Goal: Task Accomplishment & Management: Manage account settings

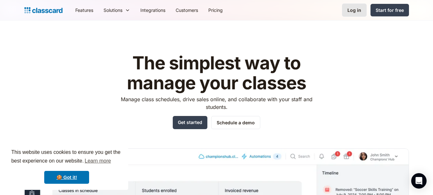
click at [348, 8] on link "Log in" at bounding box center [354, 10] width 25 height 13
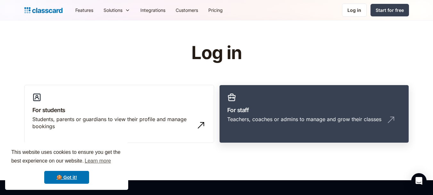
click at [287, 106] on h3 "For staff" at bounding box center [314, 109] width 174 height 9
